Goal: Complete application form

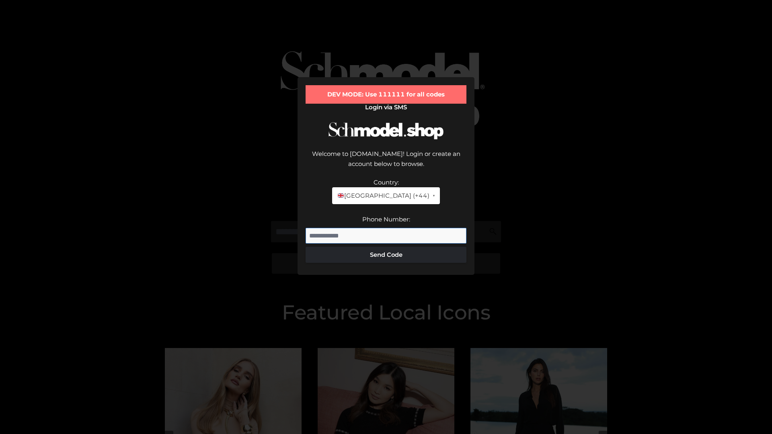
click at [386, 228] on input "Phone Number:" at bounding box center [385, 236] width 161 height 16
type input "**********"
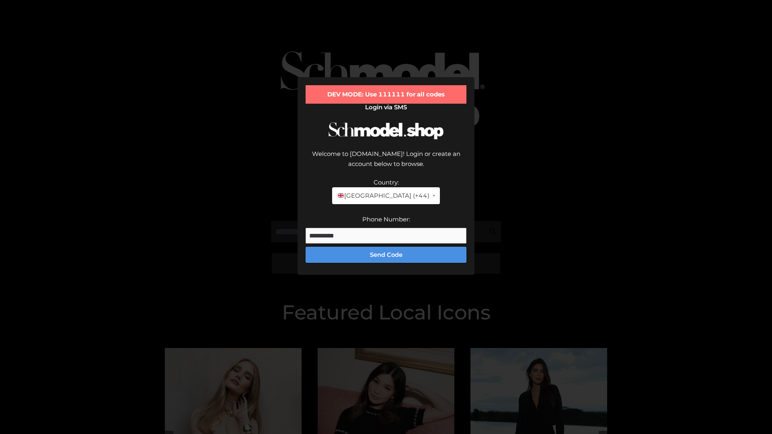
click at [386, 247] on button "Send Code" at bounding box center [385, 255] width 161 height 16
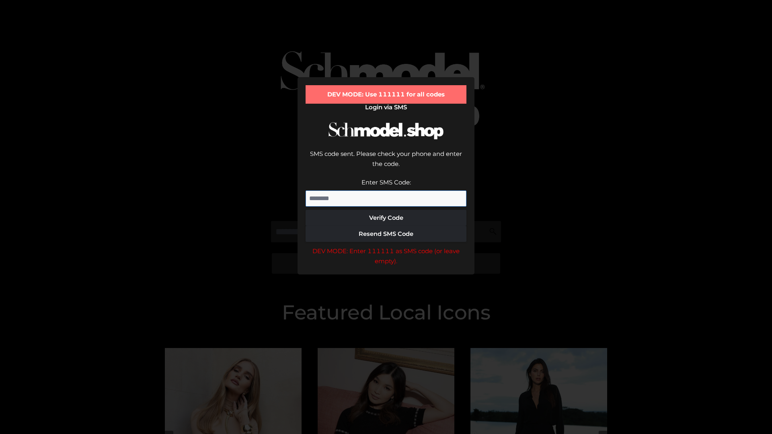
click at [386, 190] on input "Enter SMS Code:" at bounding box center [385, 198] width 161 height 16
type input "******"
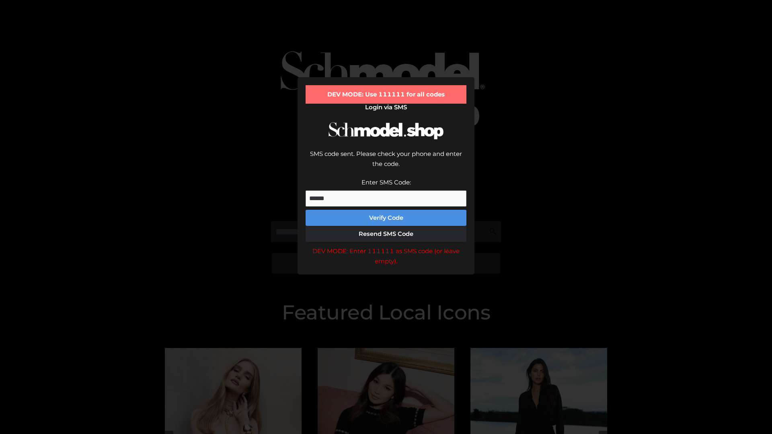
click at [386, 210] on button "Verify Code" at bounding box center [385, 218] width 161 height 16
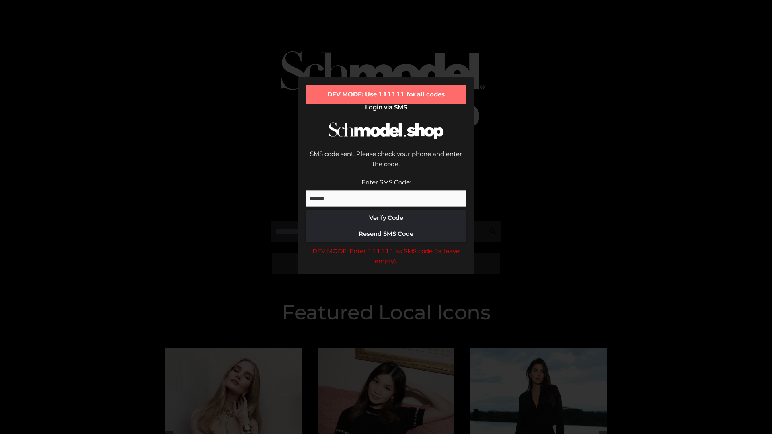
click at [386, 246] on div "DEV MODE: Enter 111111 as SMS code (or leave empty)." at bounding box center [385, 256] width 161 height 20
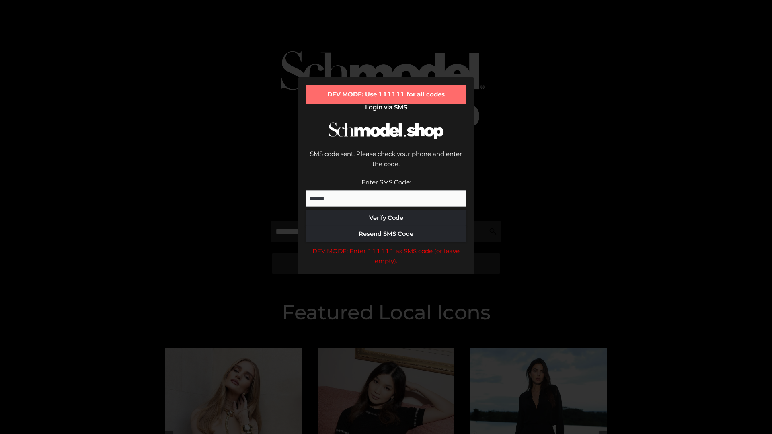
click at [386, 246] on div "DEV MODE: Enter 111111 as SMS code (or leave empty)." at bounding box center [385, 256] width 161 height 20
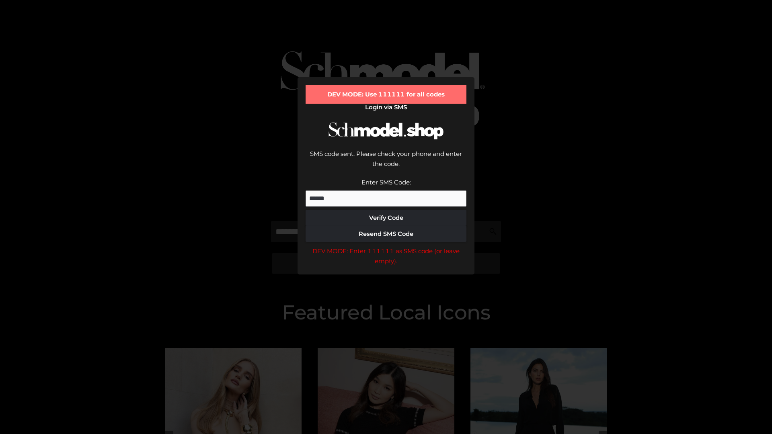
click at [386, 246] on div "DEV MODE: Enter 111111 as SMS code (or leave empty)." at bounding box center [385, 256] width 161 height 20
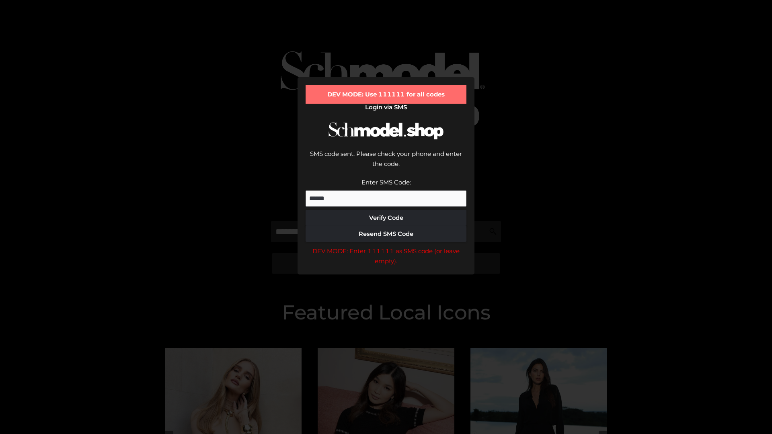
click at [386, 246] on div "DEV MODE: Enter 111111 as SMS code (or leave empty)." at bounding box center [385, 256] width 161 height 20
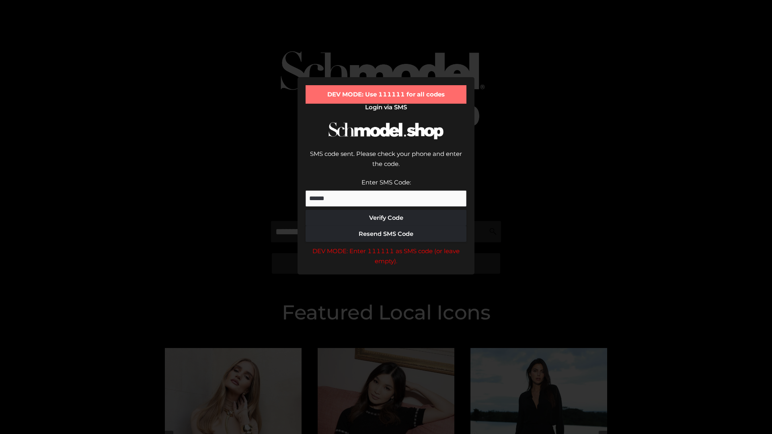
click at [386, 246] on div "DEV MODE: Enter 111111 as SMS code (or leave empty)." at bounding box center [385, 256] width 161 height 20
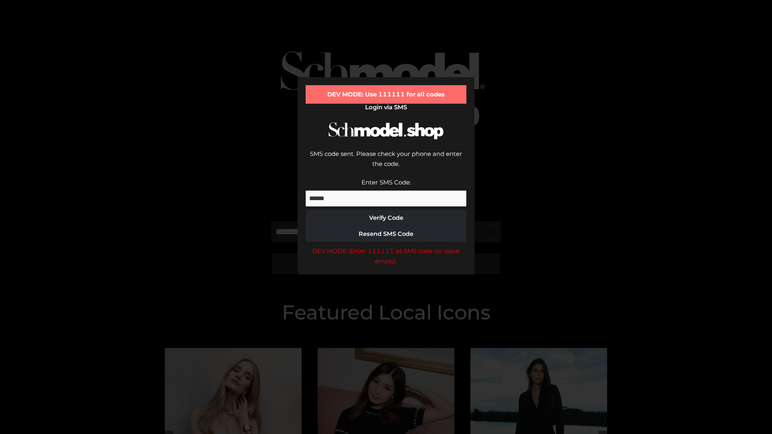
click at [386, 246] on div "DEV MODE: Enter 111111 as SMS code (or leave empty)." at bounding box center [385, 256] width 161 height 20
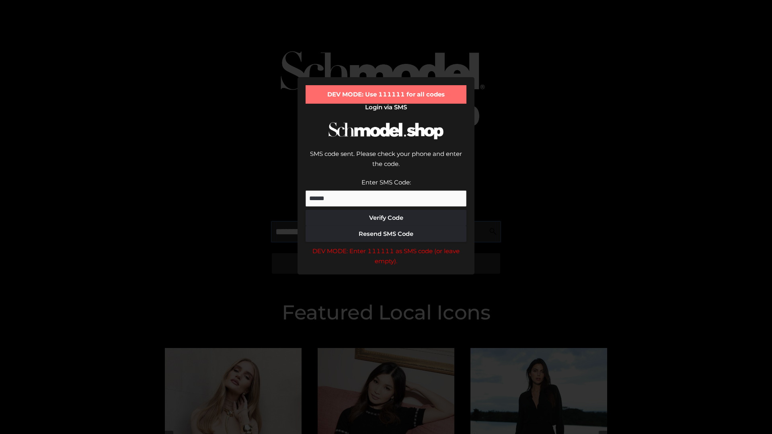
scroll to position [0, 41]
click at [386, 246] on div "DEV MODE: Enter 111111 as SMS code (or leave empty)." at bounding box center [385, 256] width 161 height 20
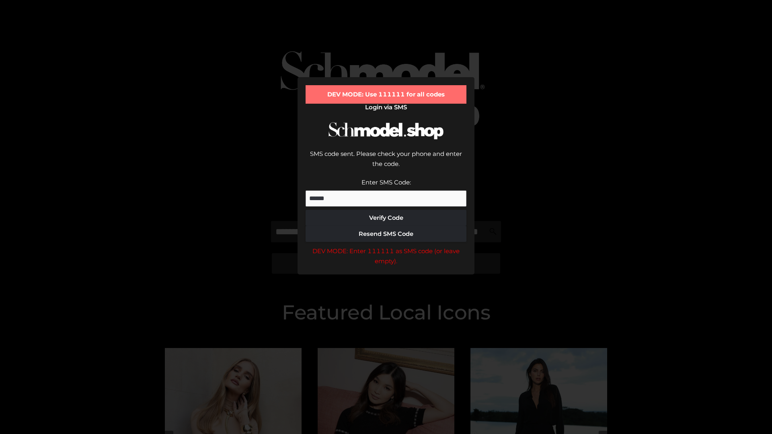
click at [386, 246] on div "DEV MODE: Enter 111111 as SMS code (or leave empty)." at bounding box center [385, 256] width 161 height 20
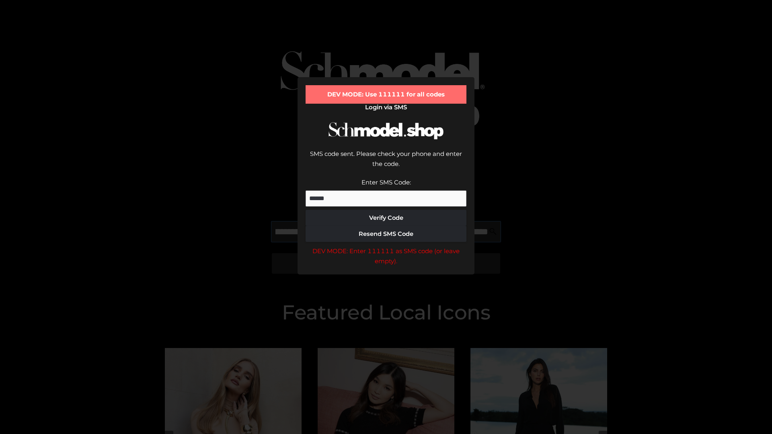
scroll to position [0, 88]
click at [386, 246] on div "DEV MODE: Enter 111111 as SMS code (or leave empty)." at bounding box center [385, 256] width 161 height 20
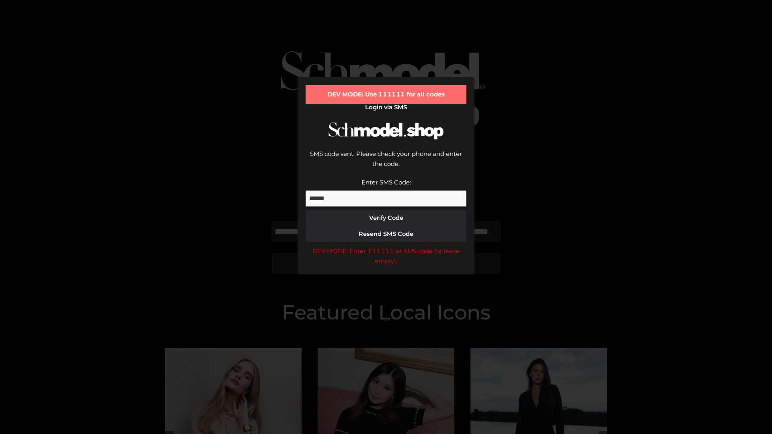
click at [386, 246] on div "DEV MODE: Enter 111111 as SMS code (or leave empty)." at bounding box center [385, 256] width 161 height 20
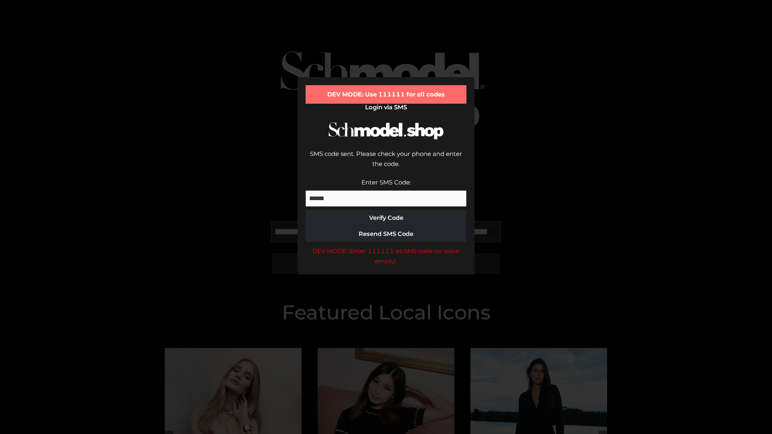
scroll to position [0, 136]
click at [386, 246] on div "DEV MODE: Enter 111111 as SMS code (or leave empty)." at bounding box center [385, 256] width 161 height 20
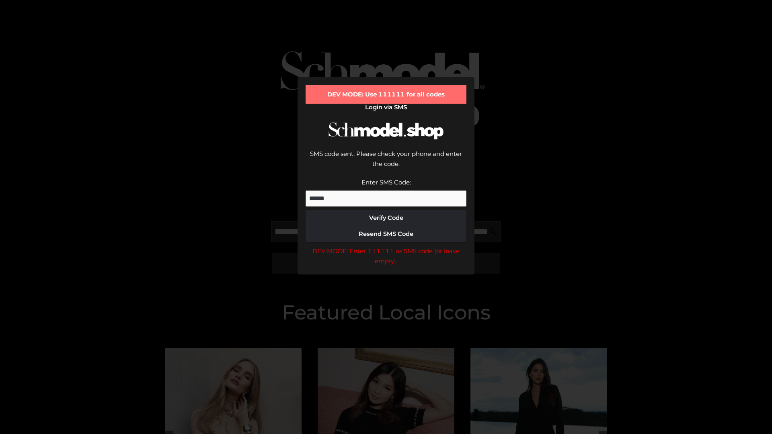
type input "**********"
